Goal: Information Seeking & Learning: Learn about a topic

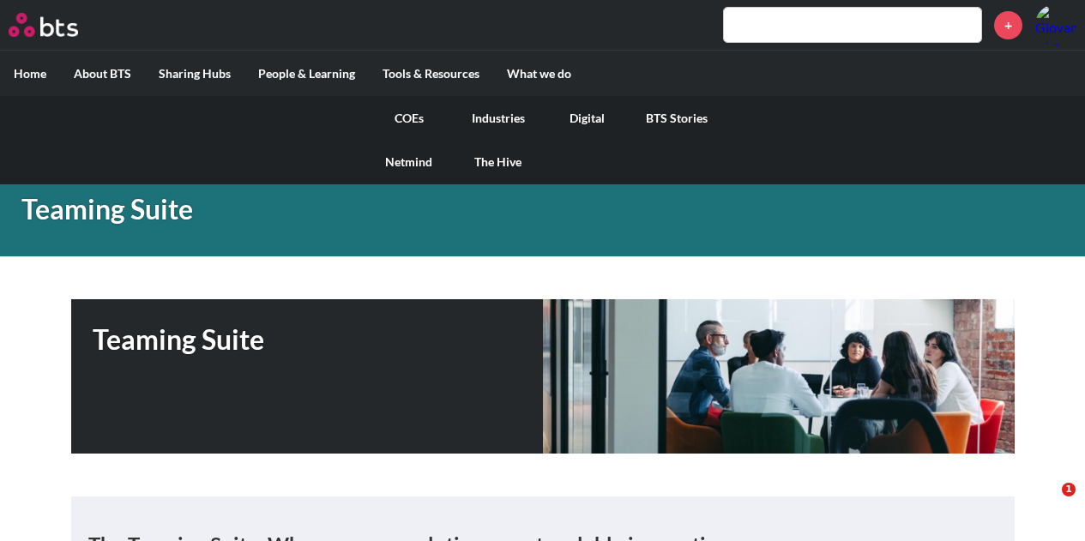
click at [412, 117] on link "COEs" at bounding box center [409, 118] width 89 height 45
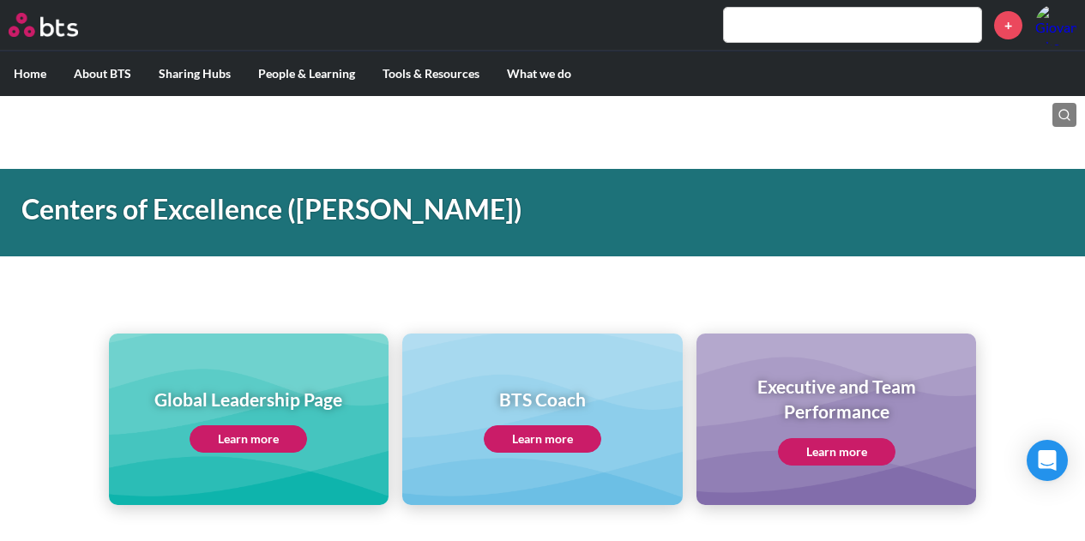
click at [247, 442] on link "Learn more" at bounding box center [249, 439] width 118 height 27
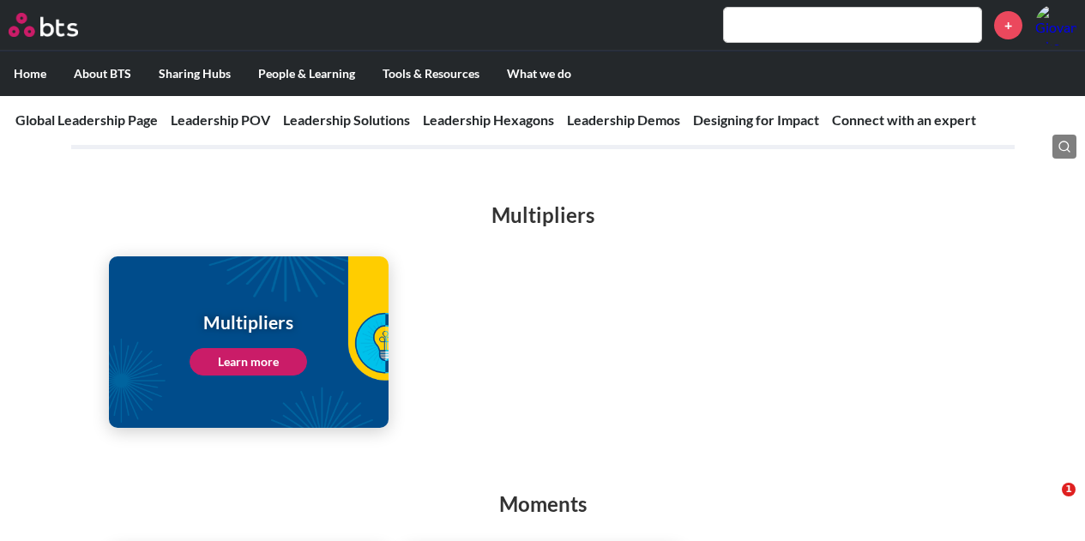
scroll to position [2264, 0]
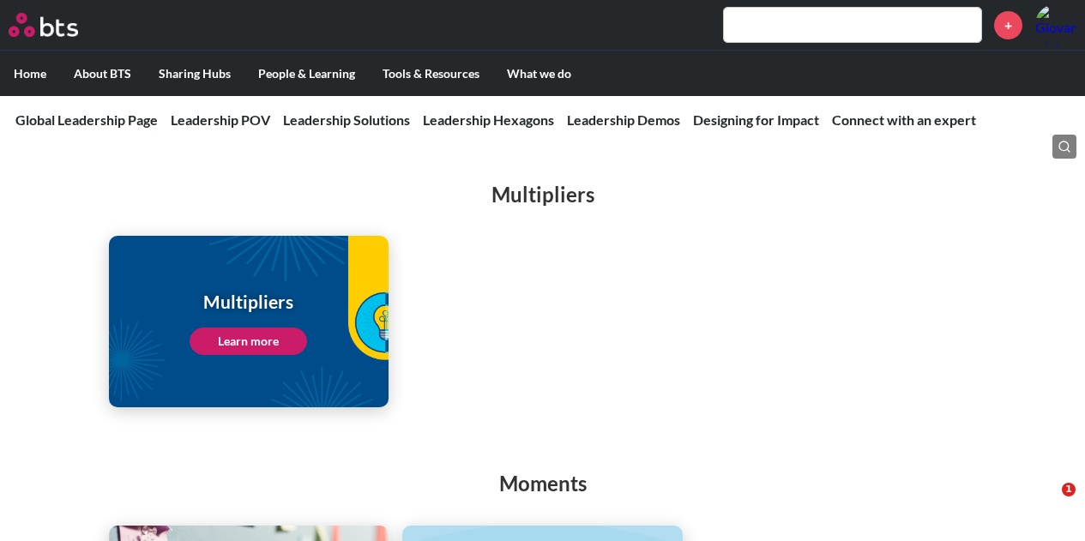
click at [273, 328] on link "Learn more" at bounding box center [249, 341] width 118 height 27
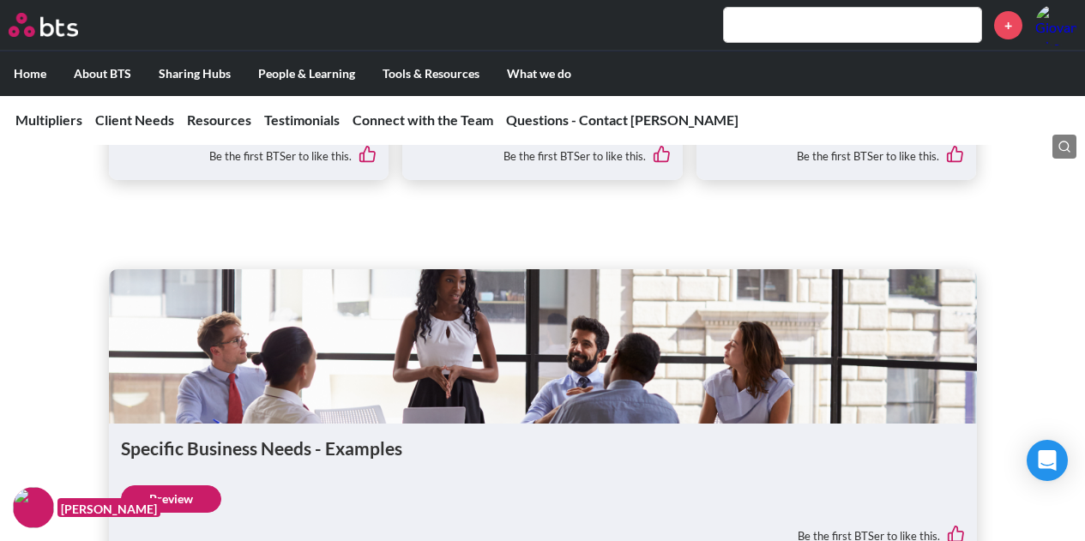
scroll to position [3491, 0]
